Goal: Task Accomplishment & Management: Complete application form

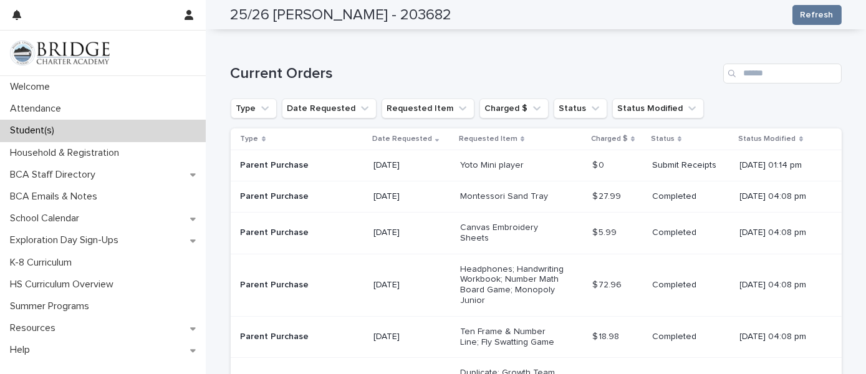
scroll to position [315, 0]
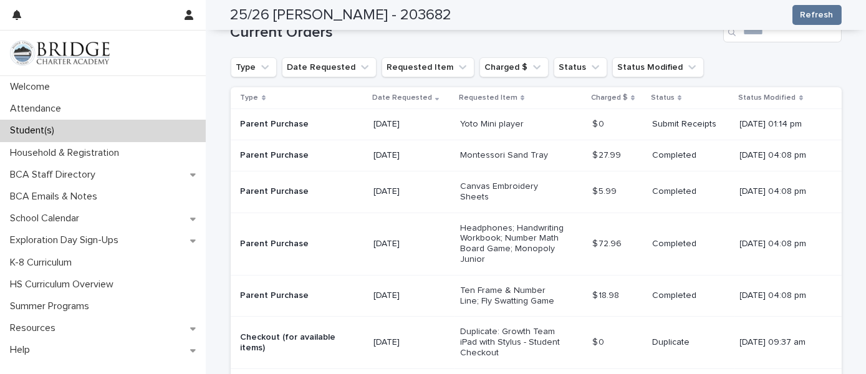
click at [455, 122] on td "Yoto Mini player" at bounding box center [521, 124] width 132 height 31
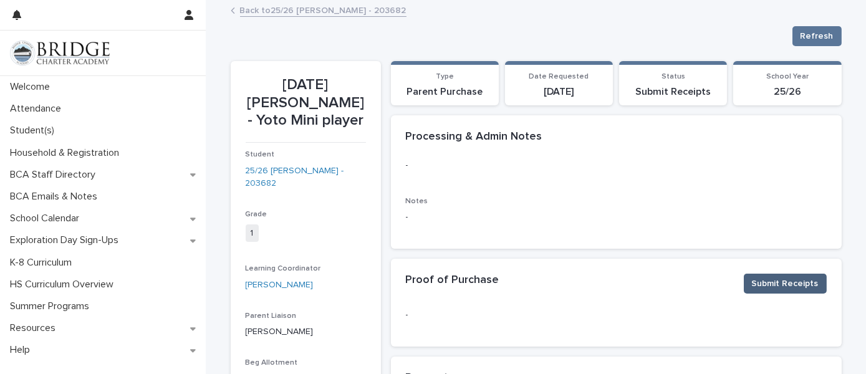
click at [770, 282] on span "Submit Receipts" at bounding box center [785, 283] width 67 height 12
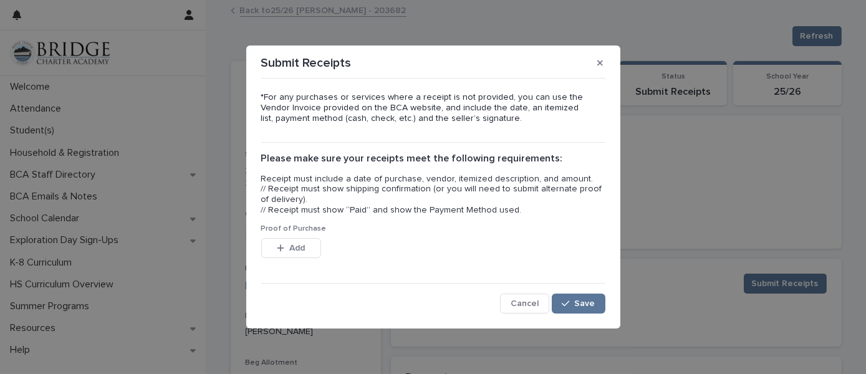
click at [294, 261] on div "Add" at bounding box center [291, 250] width 60 height 25
click at [302, 231] on span "Proof of Purchase" at bounding box center [293, 228] width 65 height 7
click at [299, 249] on span "Add" at bounding box center [297, 248] width 16 height 9
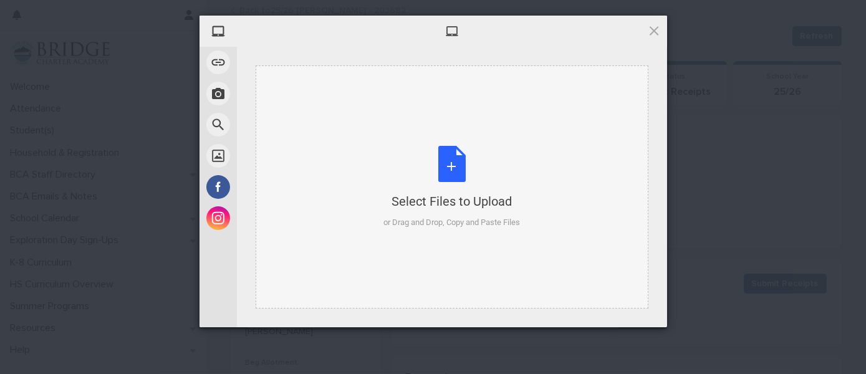
click at [425, 165] on div "Select Files to Upload or Drag and Drop, Copy and Paste Files" at bounding box center [451, 187] width 137 height 83
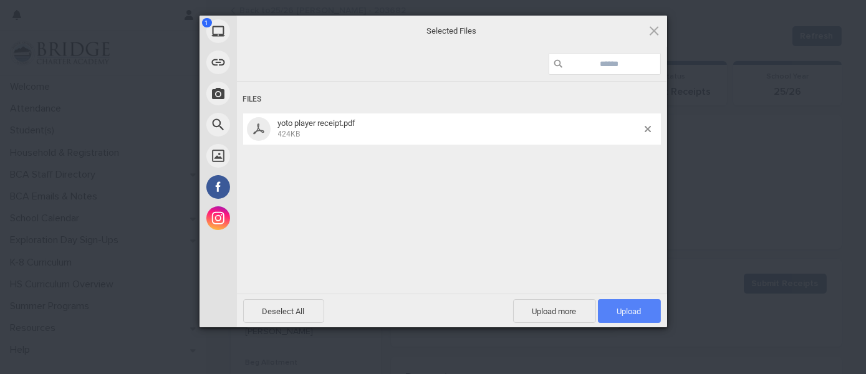
click at [608, 305] on span "Upload 1" at bounding box center [629, 311] width 63 height 24
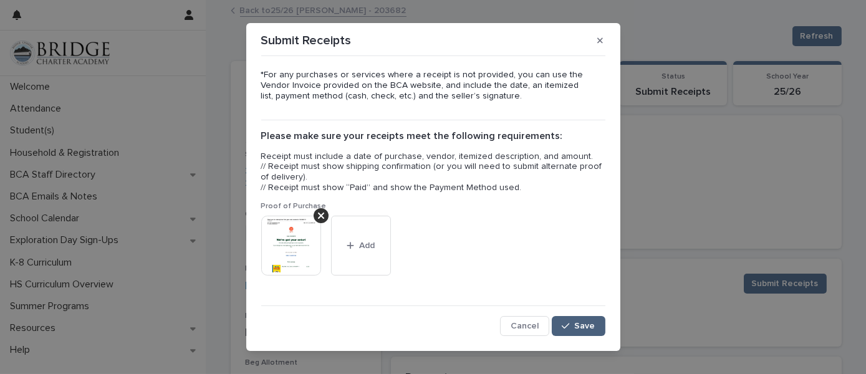
click at [575, 330] on span "Save" at bounding box center [585, 326] width 21 height 9
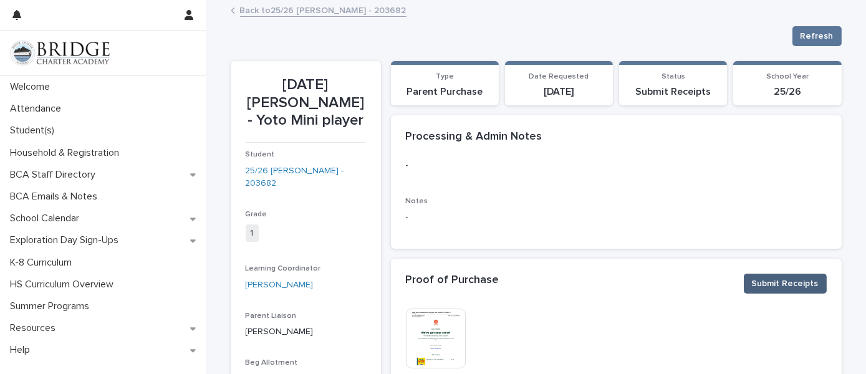
click at [757, 276] on button "Submit Receipts" at bounding box center [785, 284] width 83 height 20
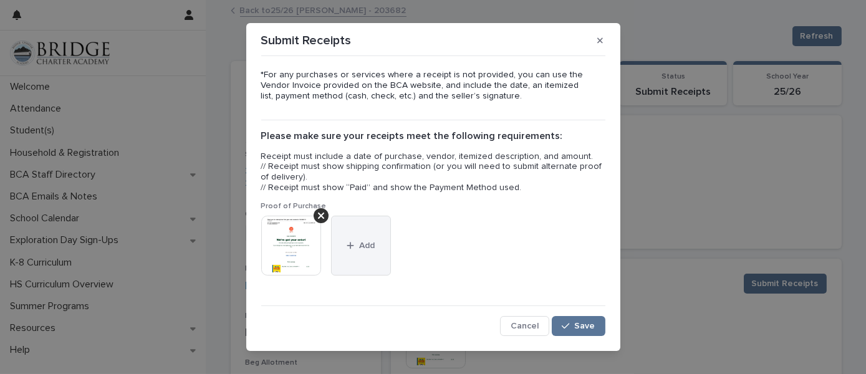
click at [360, 242] on span "Add" at bounding box center [367, 245] width 16 height 9
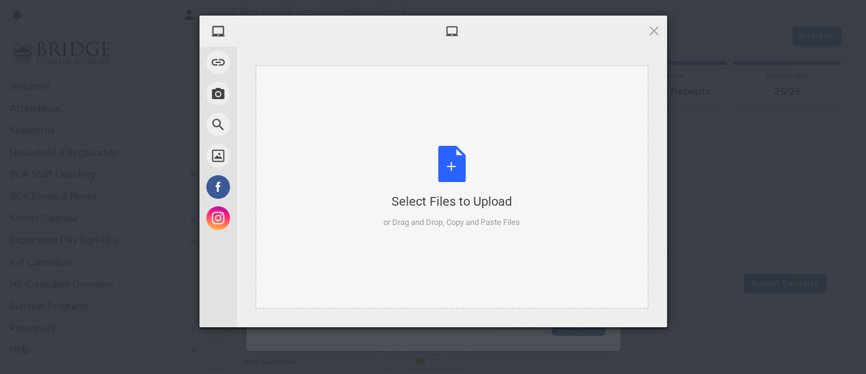
click at [504, 185] on div "Select Files to Upload or Drag and Drop, Copy and Paste Files" at bounding box center [451, 187] width 137 height 83
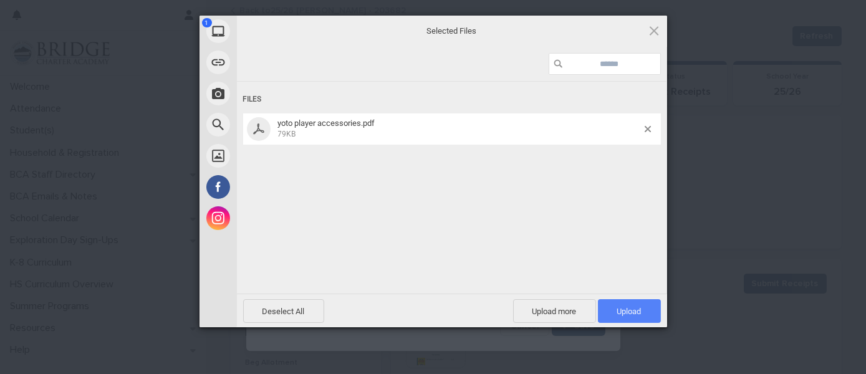
click at [615, 303] on span "Upload 1" at bounding box center [629, 311] width 63 height 24
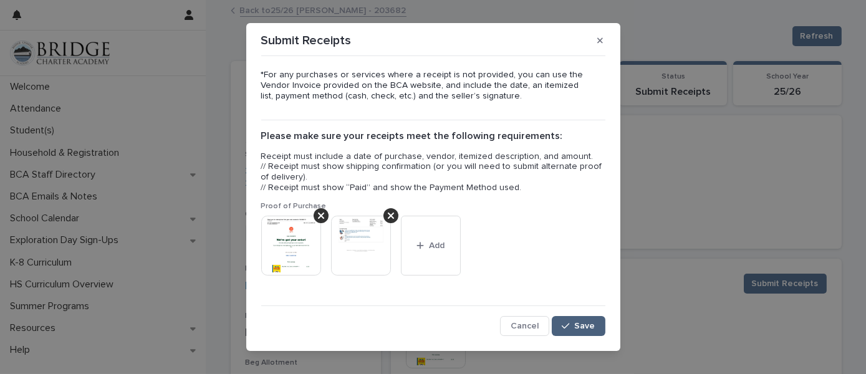
click at [578, 319] on button "Save" at bounding box center [578, 326] width 53 height 20
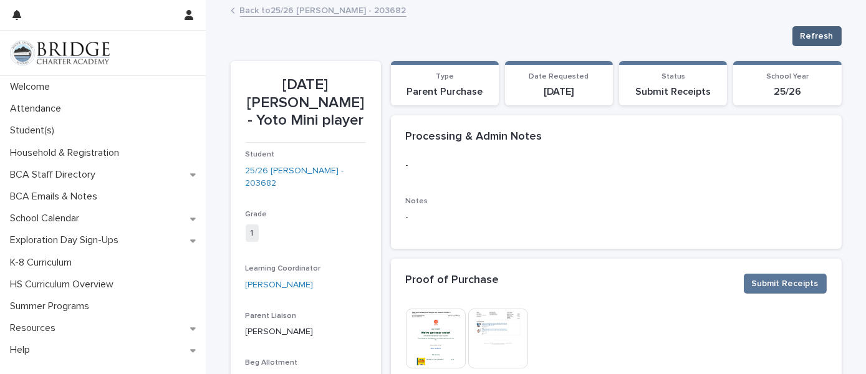
click at [823, 33] on span "Refresh" at bounding box center [816, 36] width 33 height 12
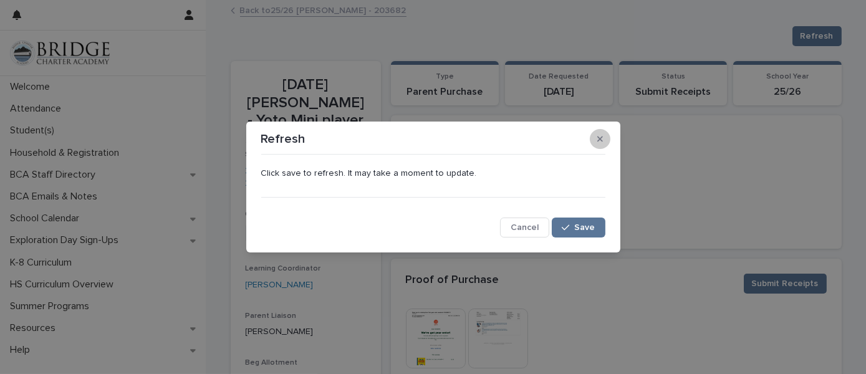
click at [601, 140] on icon "button" at bounding box center [600, 139] width 6 height 6
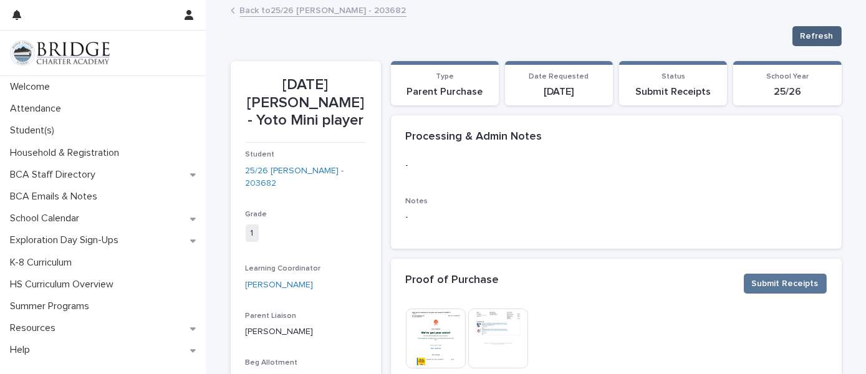
click at [800, 31] on span "Refresh" at bounding box center [816, 36] width 33 height 12
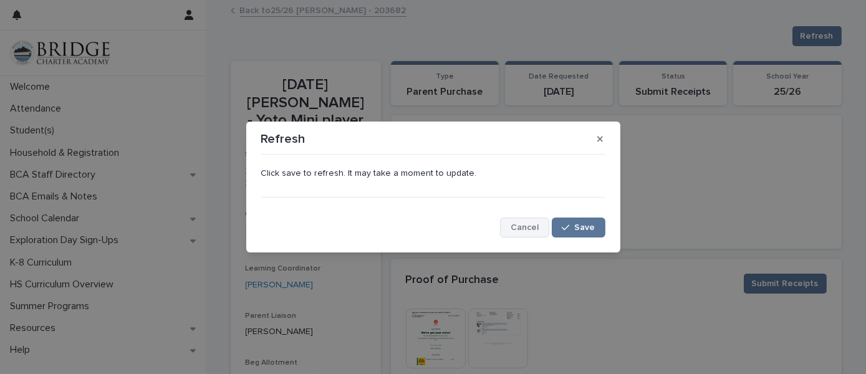
click at [548, 224] on button "Cancel" at bounding box center [524, 228] width 49 height 20
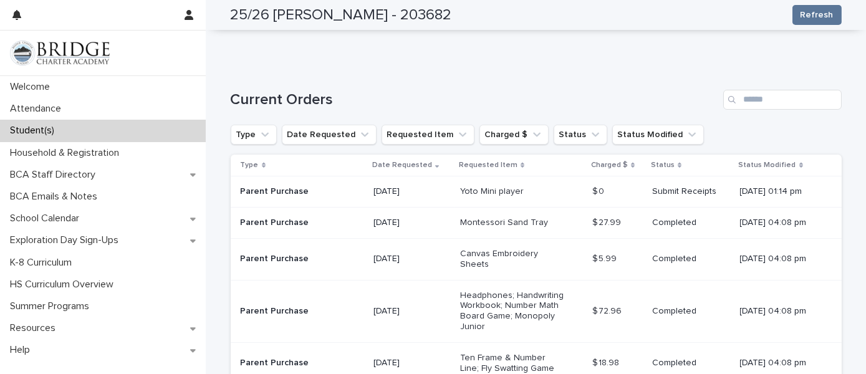
scroll to position [249, 0]
click at [406, 198] on div "[DATE]" at bounding box center [411, 190] width 77 height 21
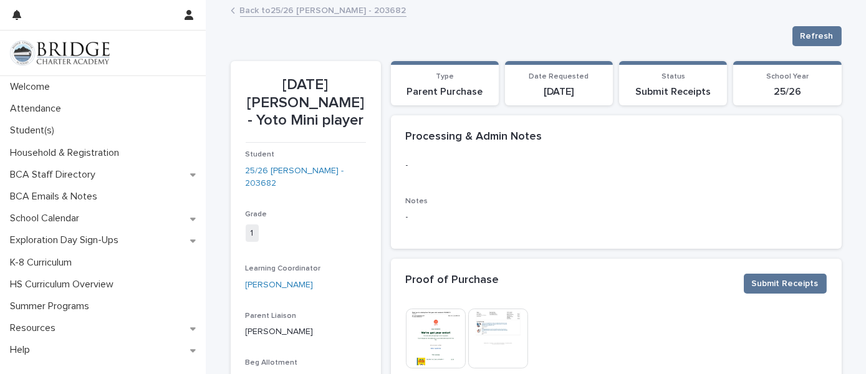
click at [344, 13] on link "Back to 25/26 [PERSON_NAME] - 203682" at bounding box center [323, 9] width 166 height 14
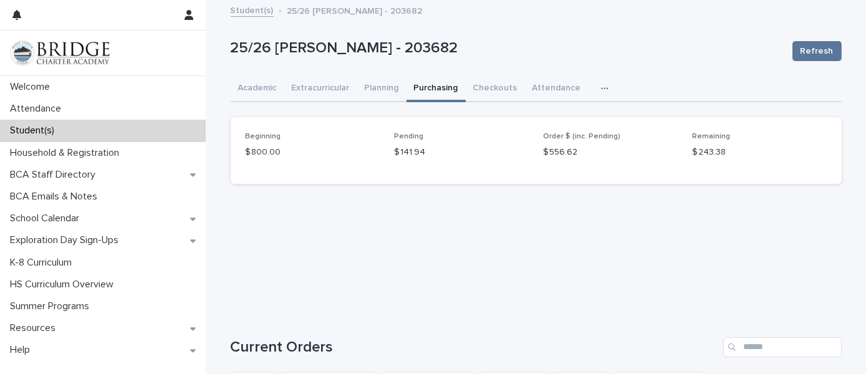
click at [601, 87] on div "button" at bounding box center [607, 88] width 12 height 9
click at [431, 88] on button "Purchasing" at bounding box center [435, 89] width 59 height 26
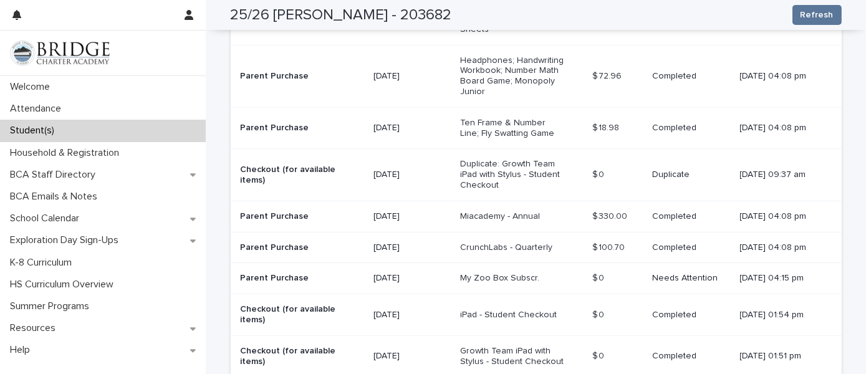
scroll to position [377, 0]
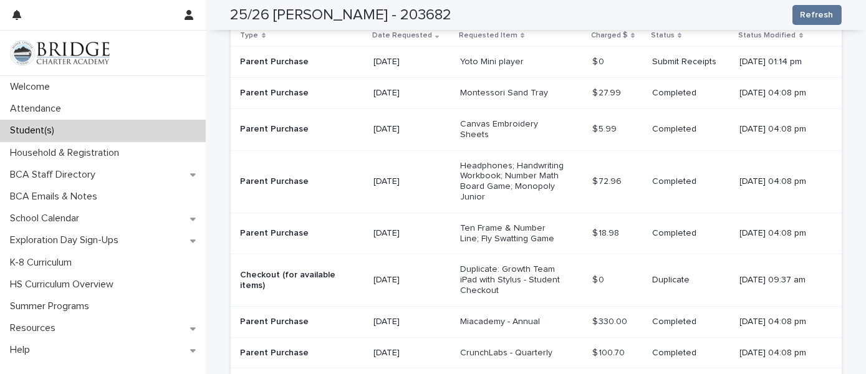
click at [65, 135] on div "Student(s)" at bounding box center [103, 131] width 206 height 22
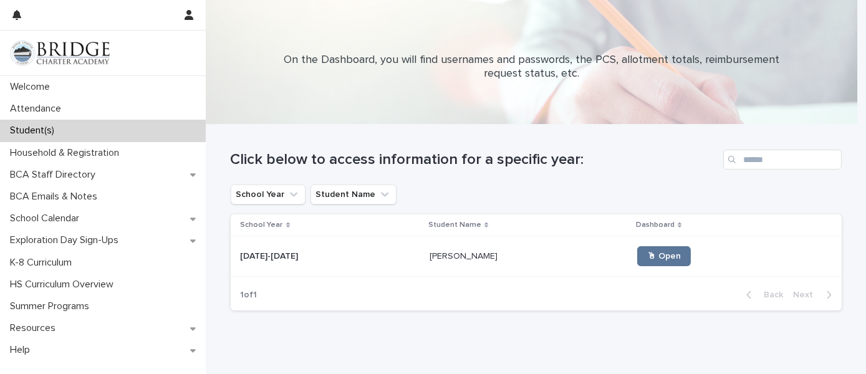
scroll to position [44, 0]
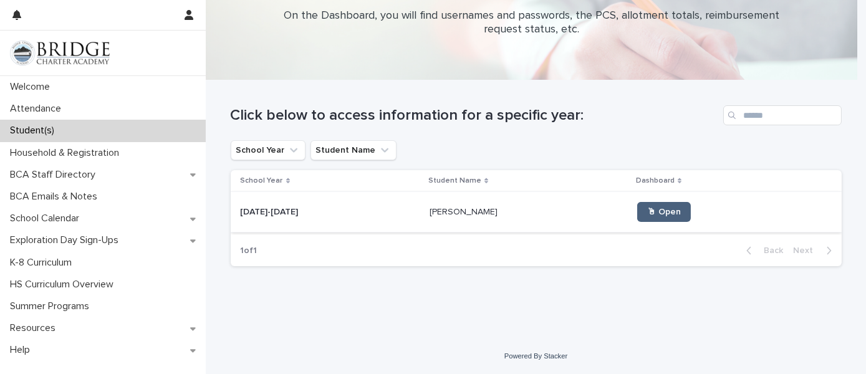
click at [637, 203] on link "🖱 Open" at bounding box center [664, 212] width 54 height 20
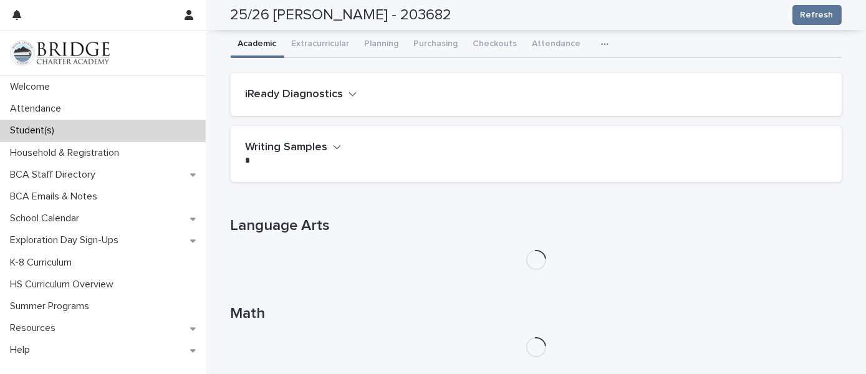
scroll to position [45, 0]
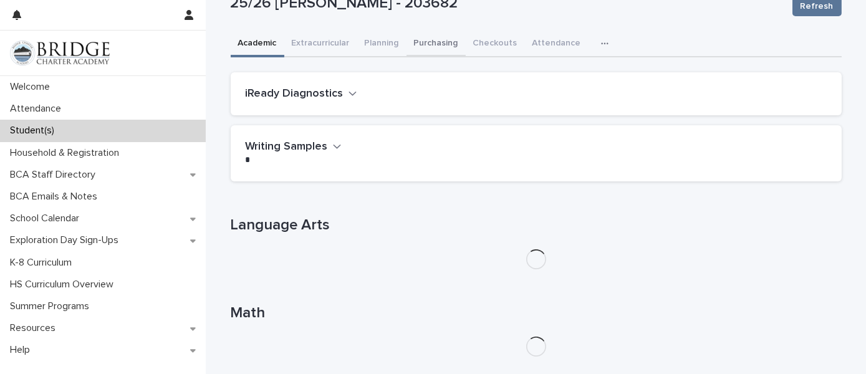
click at [438, 36] on div "**********" at bounding box center [536, 337] width 611 height 762
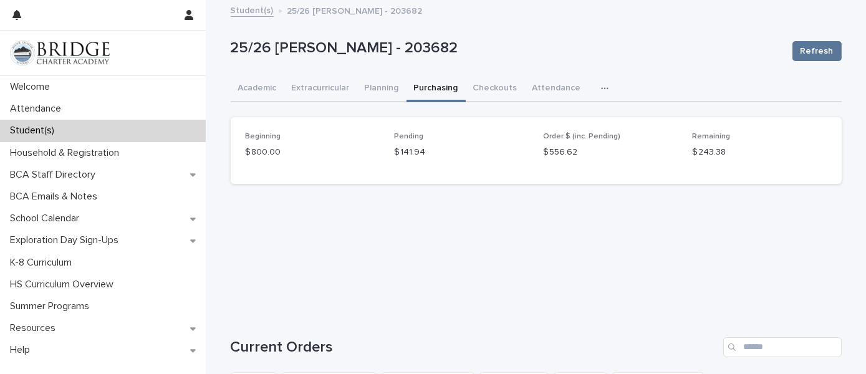
scroll to position [261, 0]
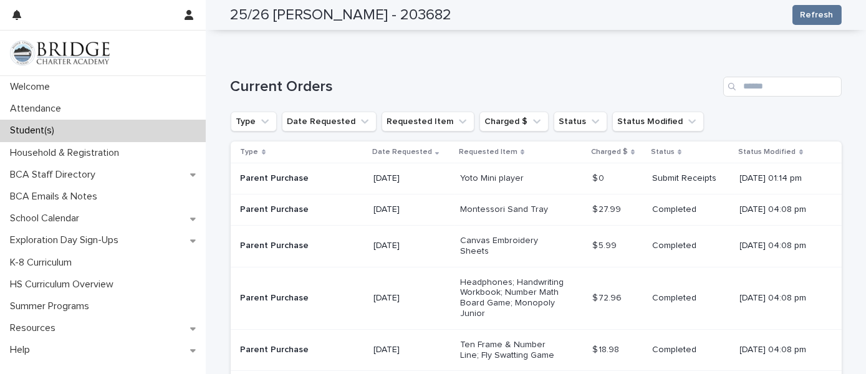
click at [783, 177] on p "[DATE] 01:14 pm" at bounding box center [781, 178] width 82 height 11
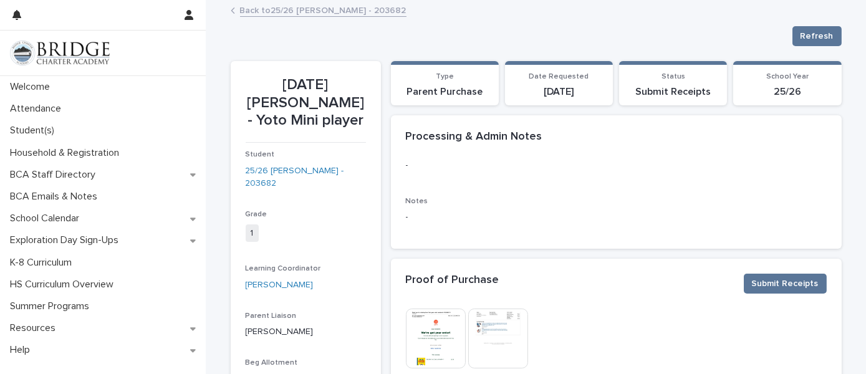
click at [371, 4] on link "Back to 25/26 [PERSON_NAME] - 203682" at bounding box center [323, 9] width 166 height 14
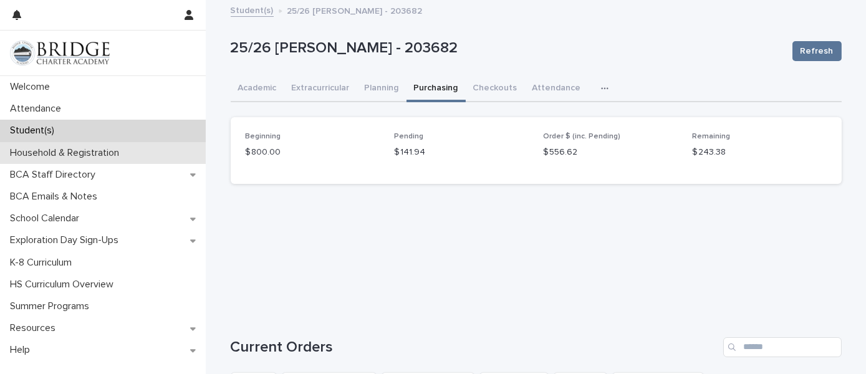
click at [128, 151] on p "Household & Registration" at bounding box center [67, 153] width 124 height 12
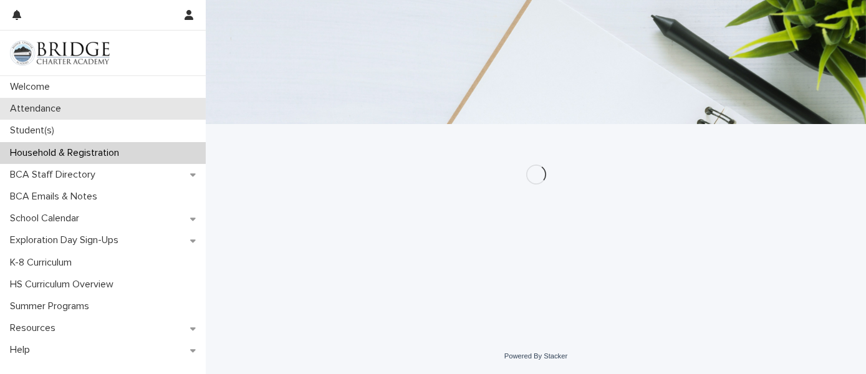
click at [120, 98] on div "Attendance" at bounding box center [103, 109] width 206 height 22
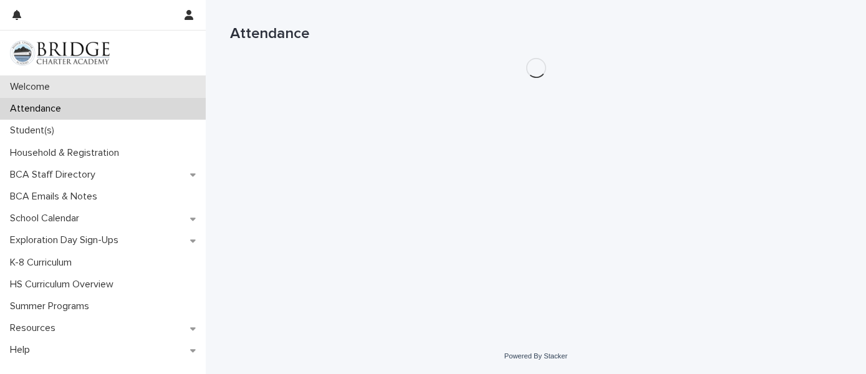
click at [127, 85] on div "Welcome" at bounding box center [103, 87] width 206 height 22
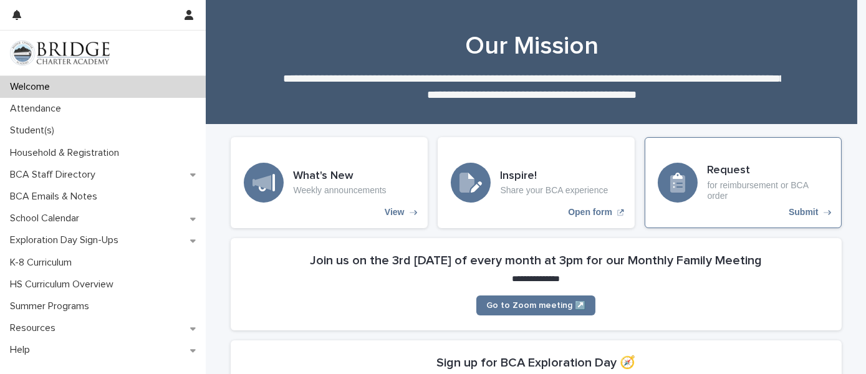
click at [772, 190] on p "for reimbursement or BCA order" at bounding box center [767, 190] width 121 height 21
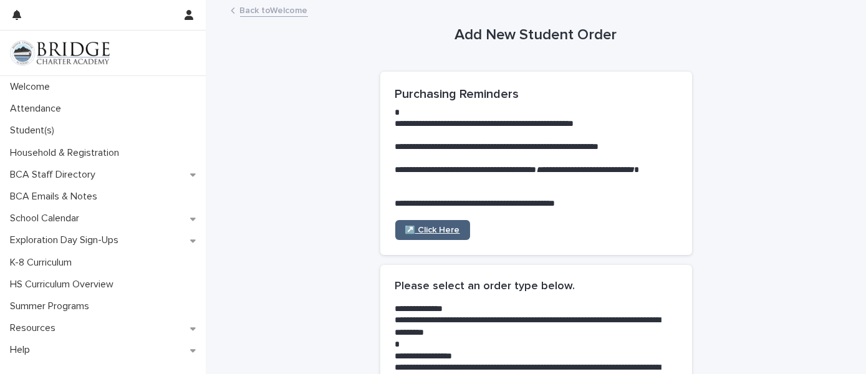
click at [450, 226] on span "↗️ Click Here" at bounding box center [432, 230] width 55 height 9
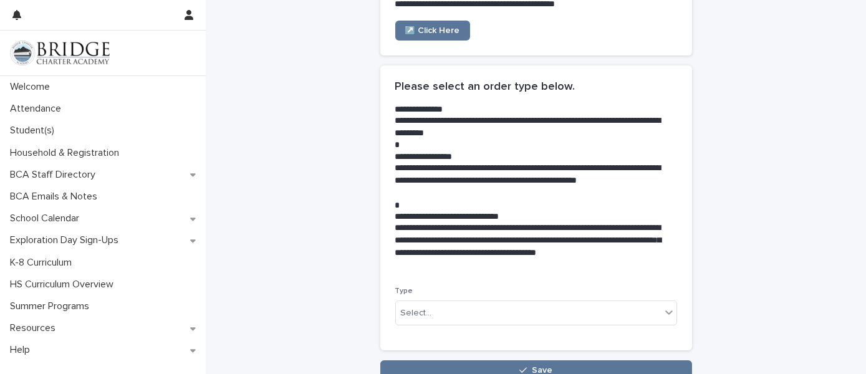
scroll to position [268, 0]
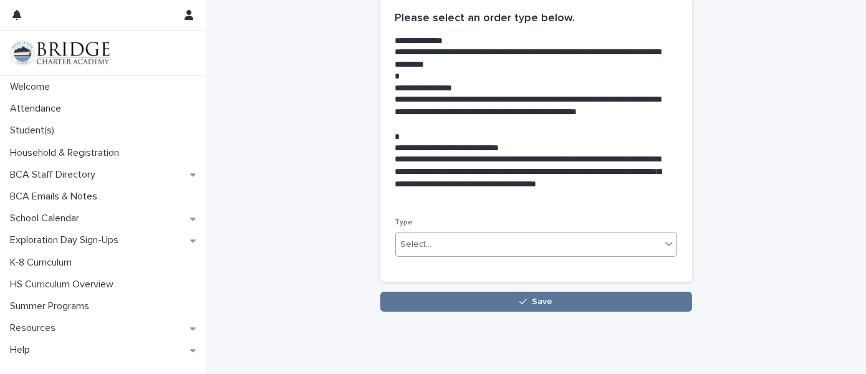
click at [424, 236] on div "Select..." at bounding box center [528, 244] width 265 height 21
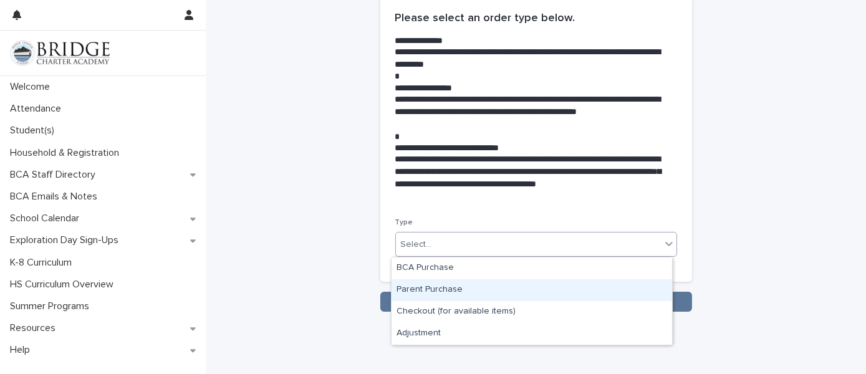
click at [425, 294] on div "Parent Purchase" at bounding box center [531, 290] width 280 height 22
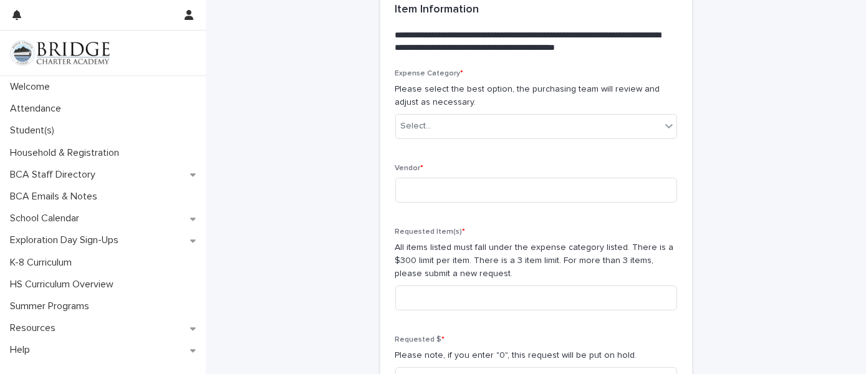
scroll to position [732, 0]
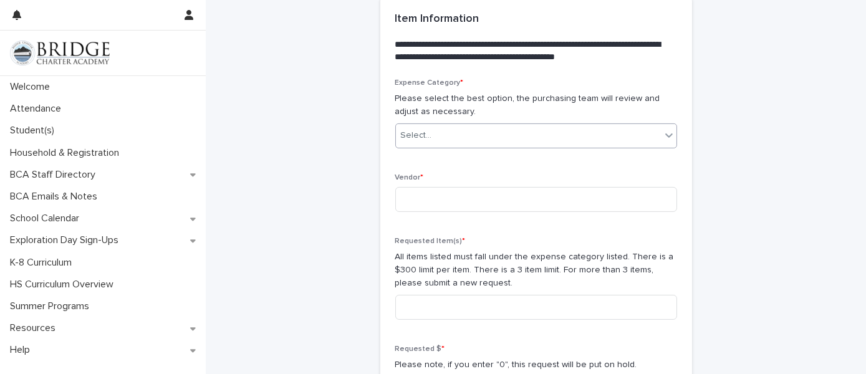
click at [539, 144] on div "Select..." at bounding box center [528, 135] width 265 height 21
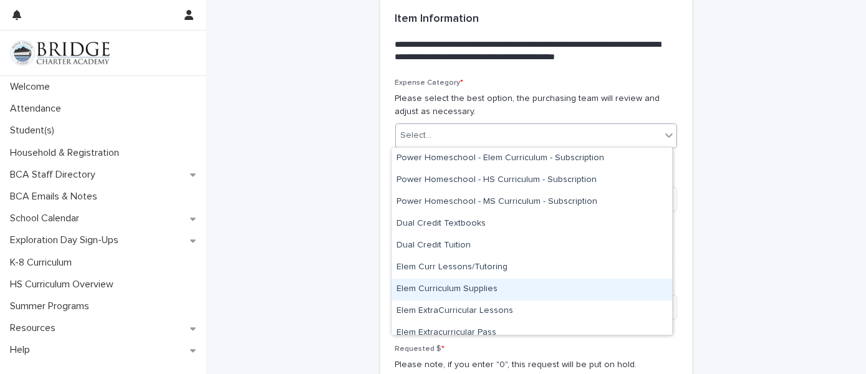
click at [495, 287] on div "Elem Curriculum Supplies" at bounding box center [531, 290] width 280 height 22
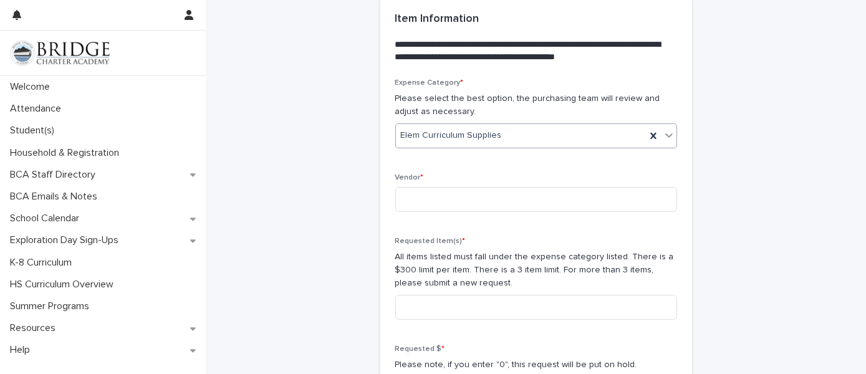
click at [466, 185] on div "Vendor *" at bounding box center [536, 197] width 282 height 49
click at [466, 189] on input at bounding box center [536, 199] width 282 height 25
type input "*"
type input "********"
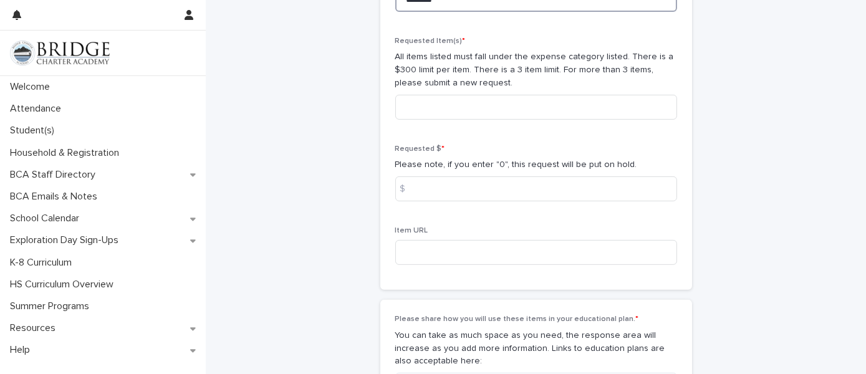
scroll to position [923, 0]
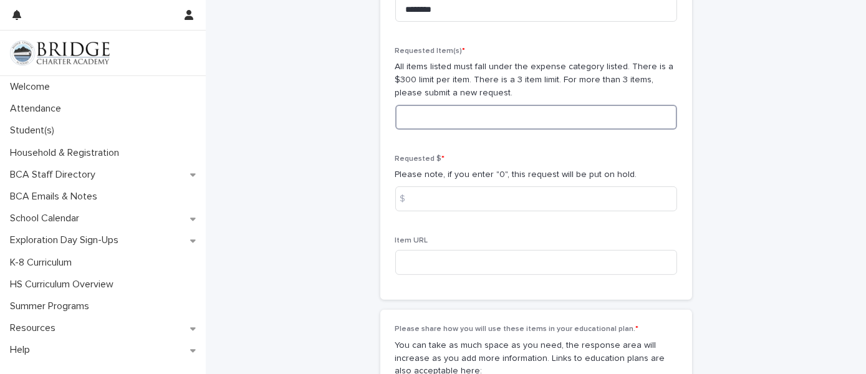
click at [422, 127] on input at bounding box center [536, 117] width 282 height 25
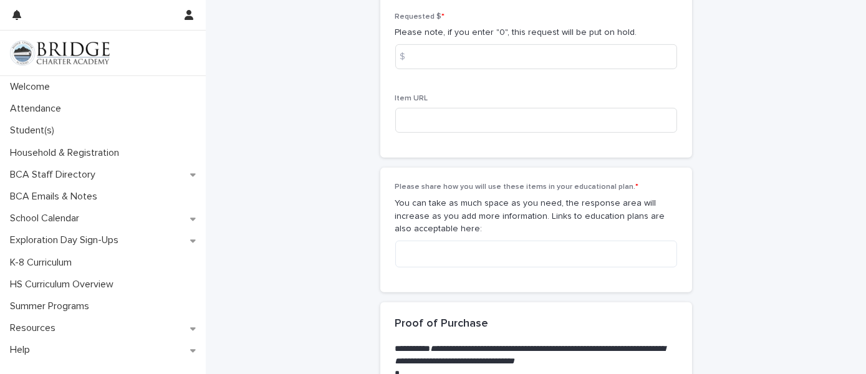
scroll to position [1026, 0]
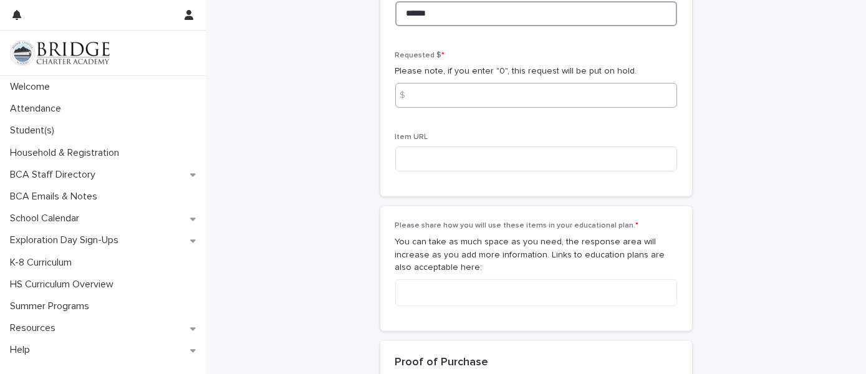
type input "******"
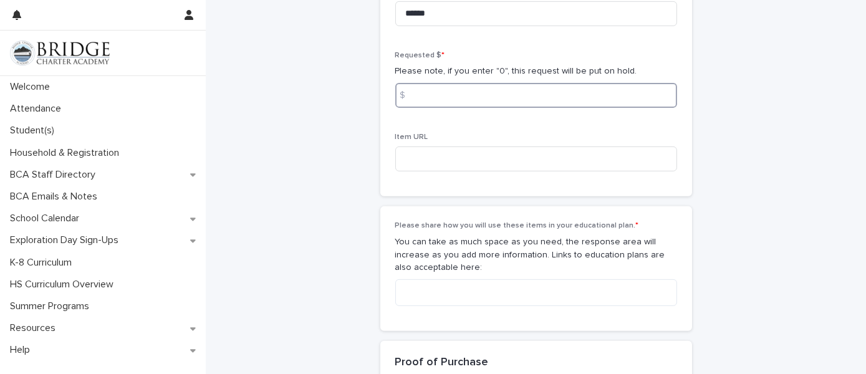
click at [474, 89] on input at bounding box center [536, 95] width 282 height 25
type input "******"
click at [512, 165] on input at bounding box center [536, 158] width 282 height 25
paste input "**********"
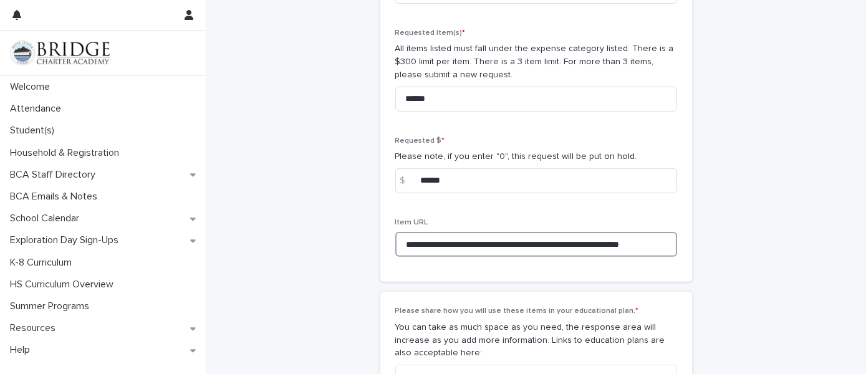
scroll to position [0, 0]
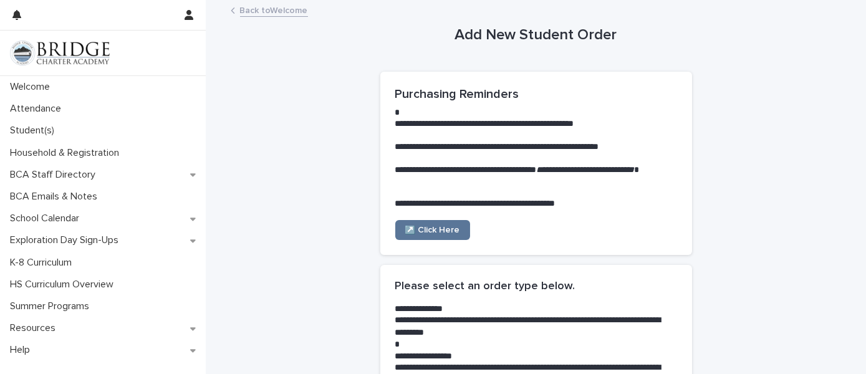
type input "**********"
